Goal: Find specific page/section: Locate a particular part of the current website

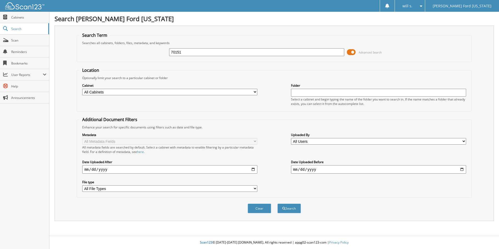
type input "70151"
click at [277, 204] on button "Search" at bounding box center [288, 209] width 23 height 10
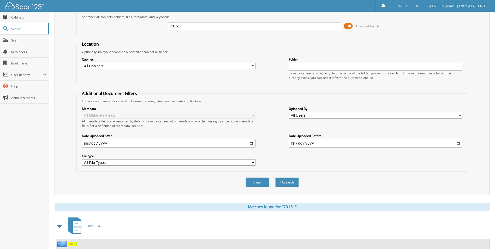
scroll to position [63, 0]
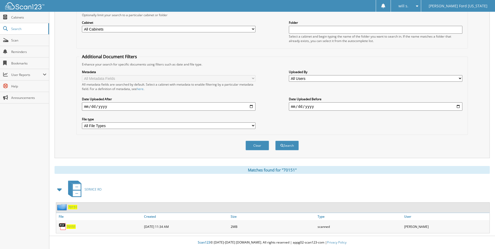
click at [73, 227] on span "70151" at bounding box center [71, 226] width 9 height 4
